Goal: Find specific page/section: Find specific page/section

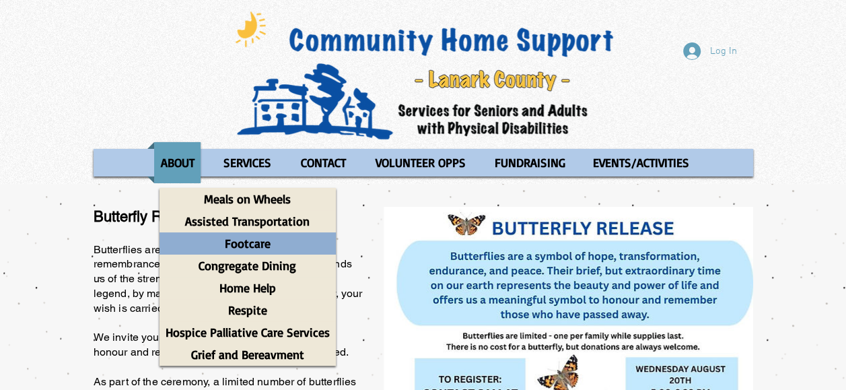
click at [252, 239] on p "Footcare" at bounding box center [248, 243] width 58 height 22
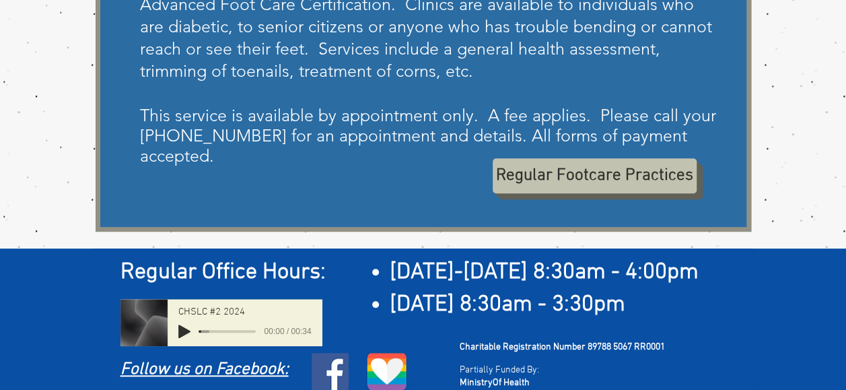
scroll to position [472, 0]
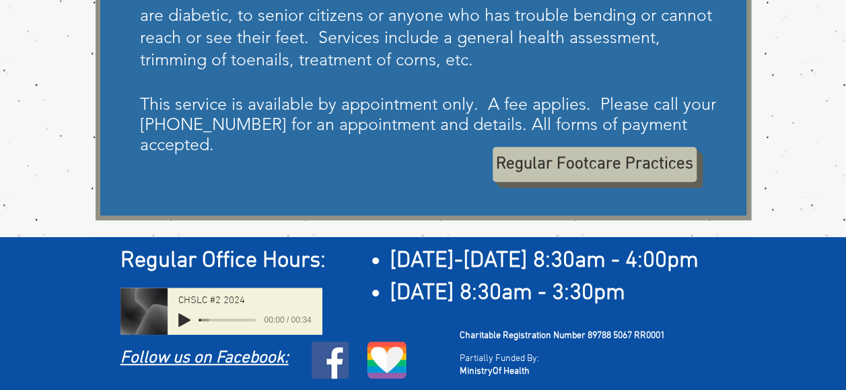
click at [252, 239] on div "Regular Office Hours: ​ [DATE]-[DATE] 8:30am - 4:00pm [DATE] 8:30am - 3:30pm Fo…" at bounding box center [423, 313] width 846 height 153
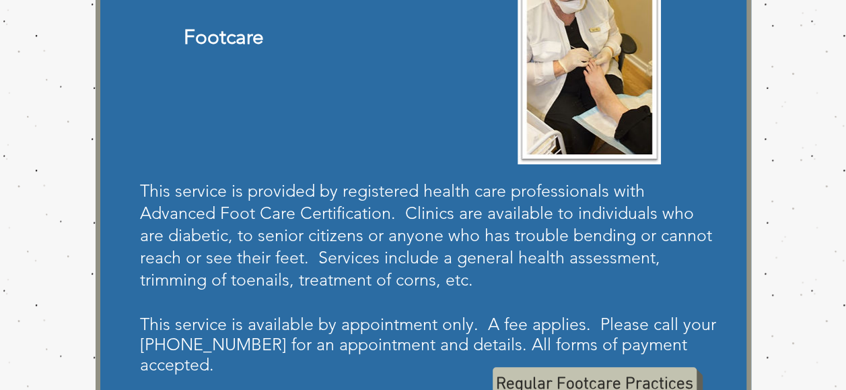
scroll to position [202, 0]
